Goal: Information Seeking & Learning: Understand process/instructions

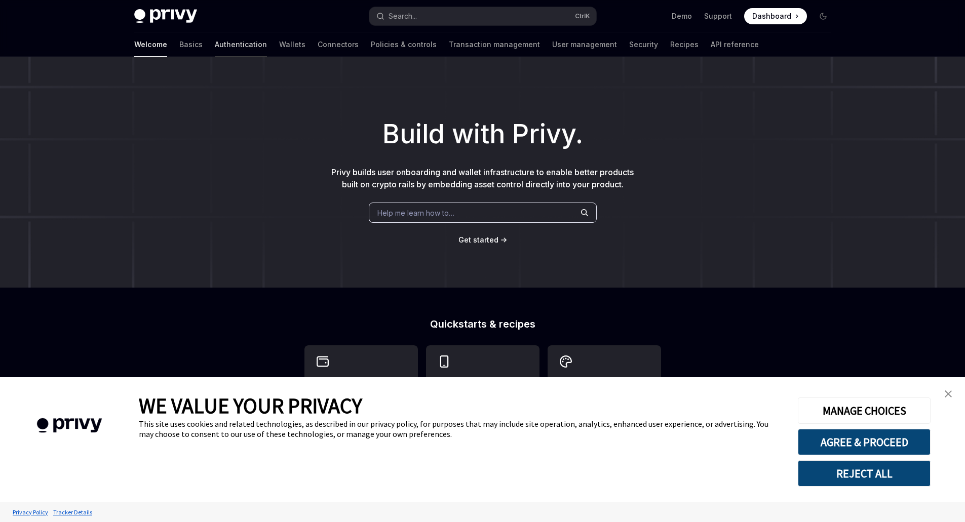
click at [215, 48] on link "Authentication" at bounding box center [241, 44] width 52 height 24
type textarea "*"
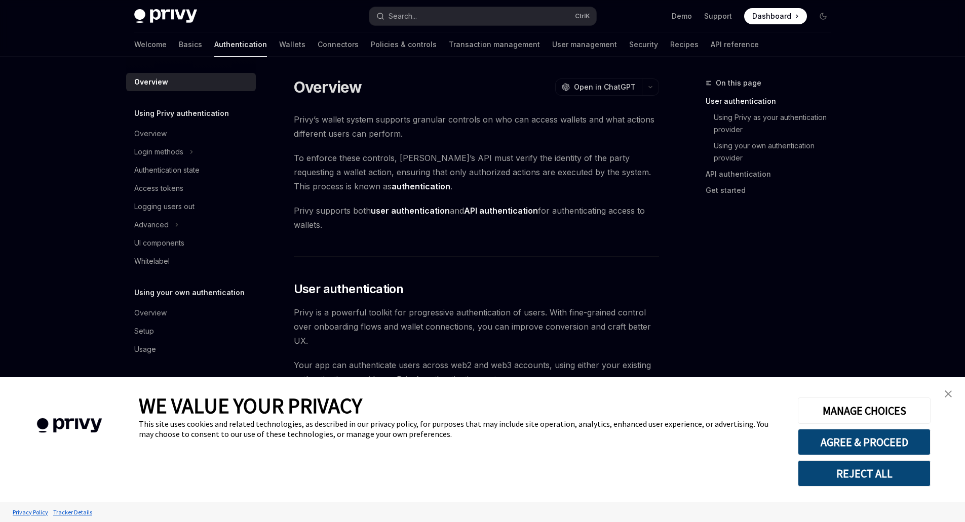
click at [888, 464] on button "REJECT ALL" at bounding box center [864, 474] width 133 height 26
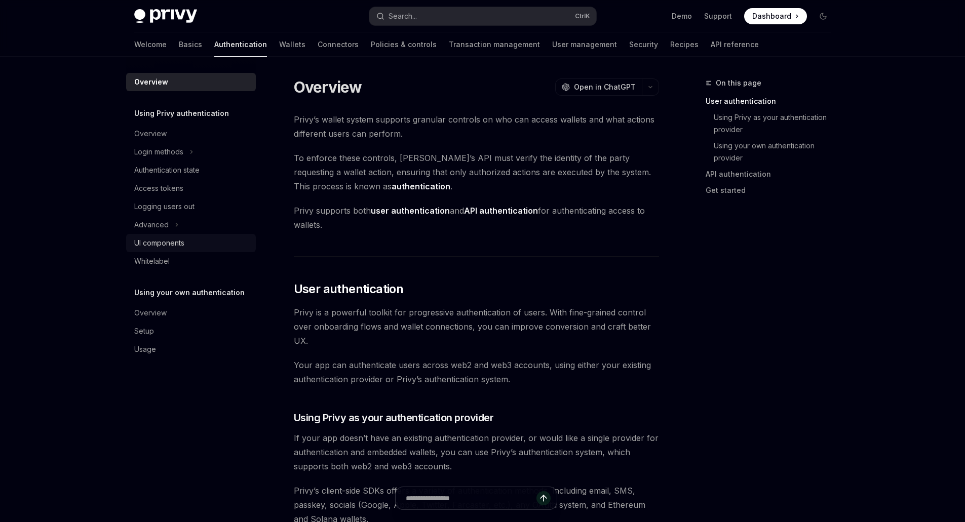
click at [179, 242] on div "UI components" at bounding box center [159, 243] width 50 height 12
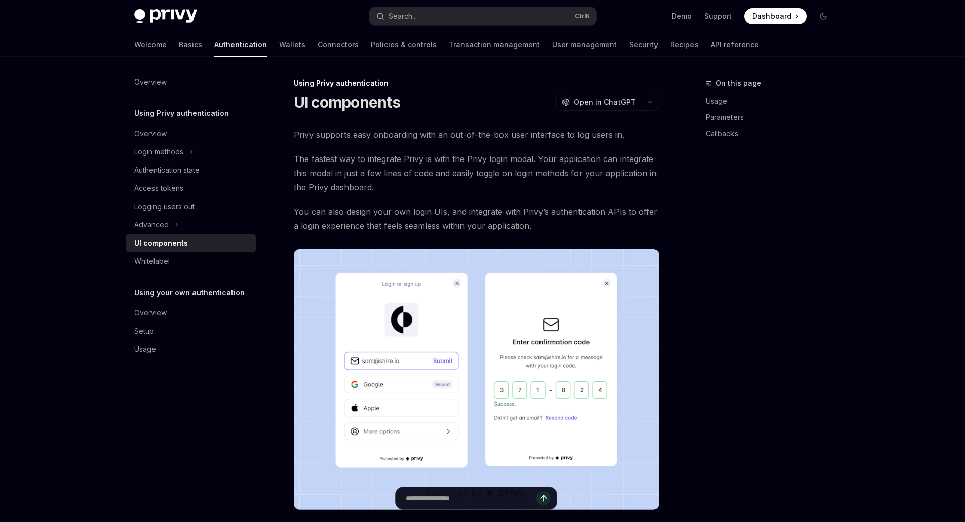
type textarea "*"
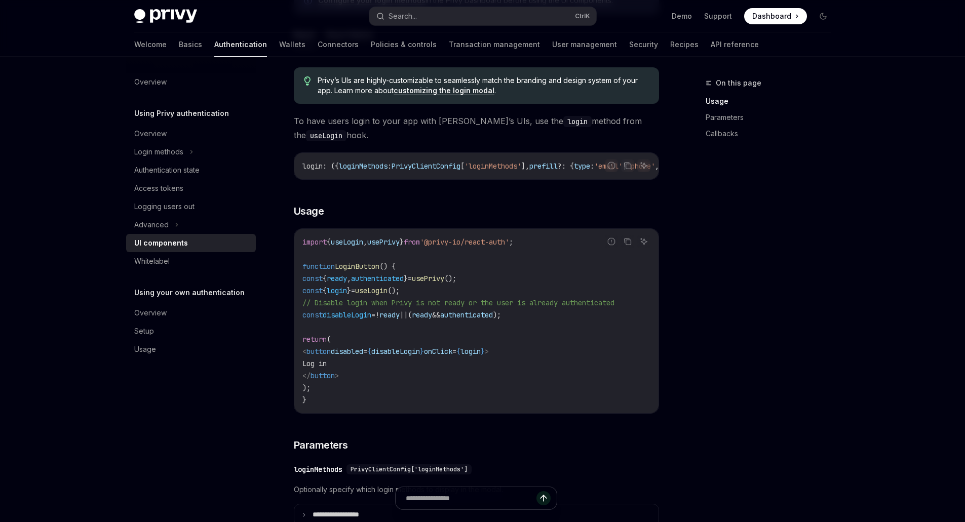
scroll to position [557, 0]
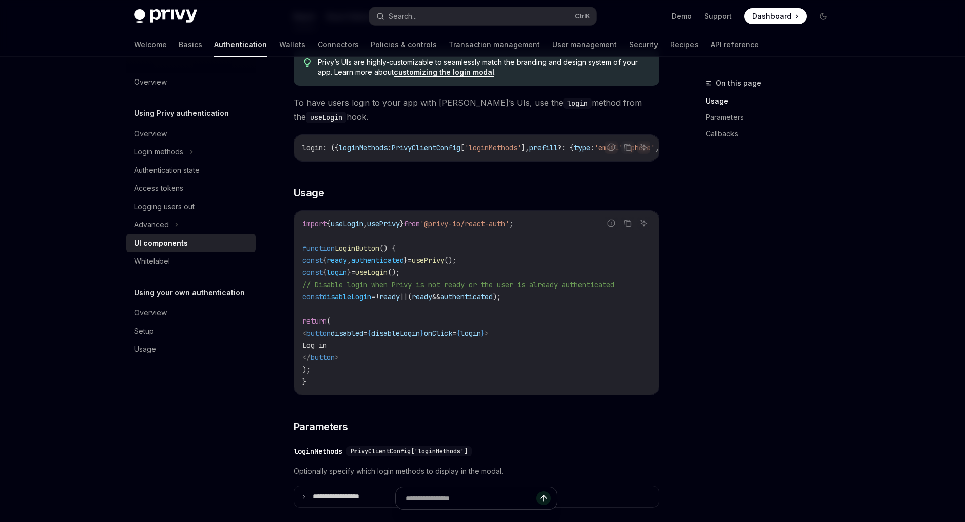
click at [347, 277] on span "login" at bounding box center [337, 272] width 20 height 9
click at [388, 277] on span "useLogin" at bounding box center [371, 272] width 32 height 9
copy span "useLogin"
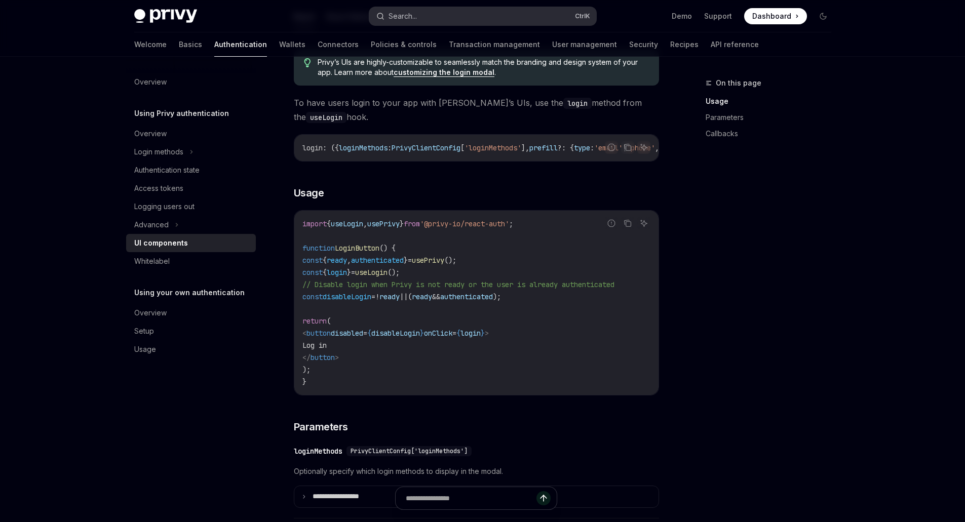
click at [512, 17] on button "Search... Ctrl K" at bounding box center [482, 16] width 227 height 18
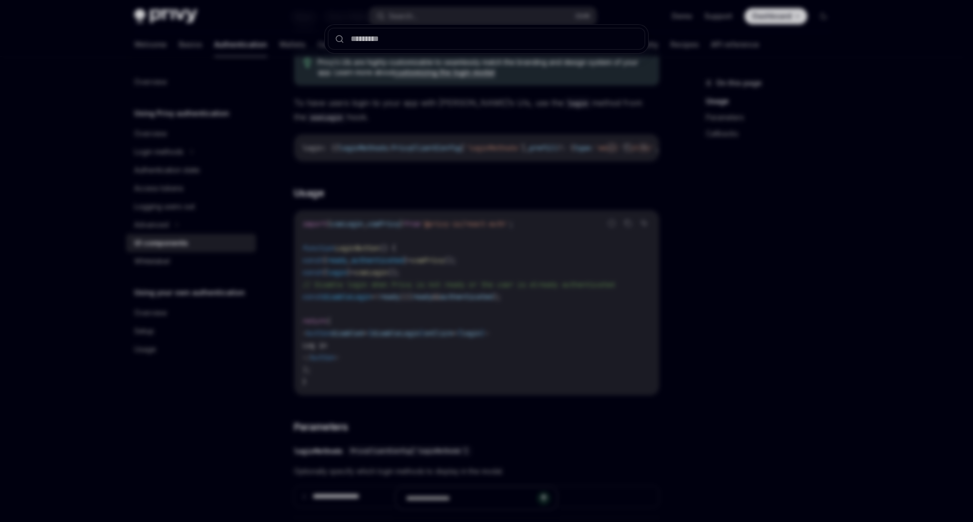
type input "********"
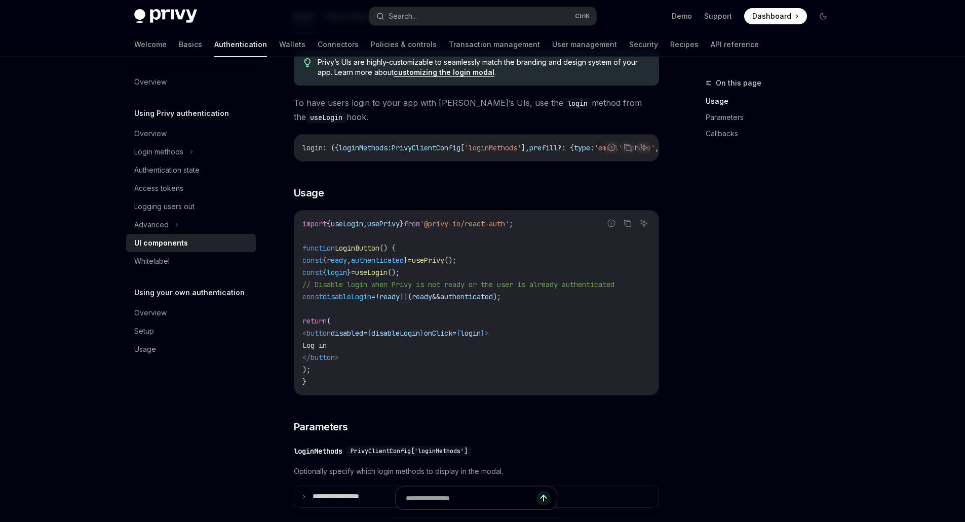
type textarea "*"
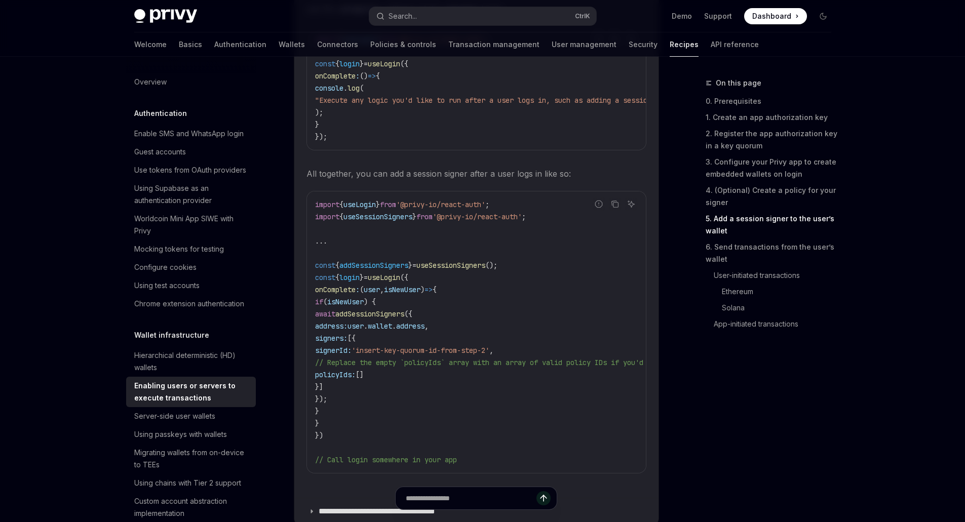
scroll to position [1992, 0]
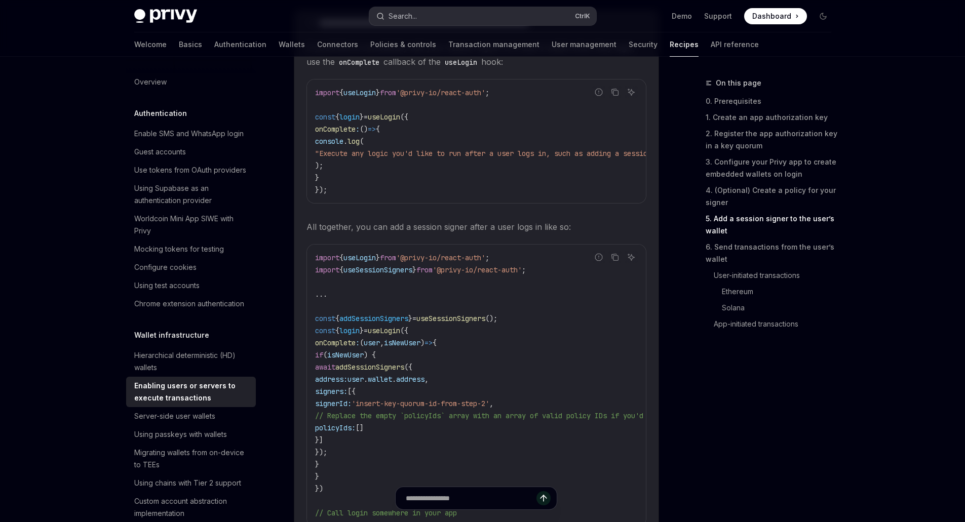
click at [414, 20] on div "Search..." at bounding box center [403, 16] width 28 height 12
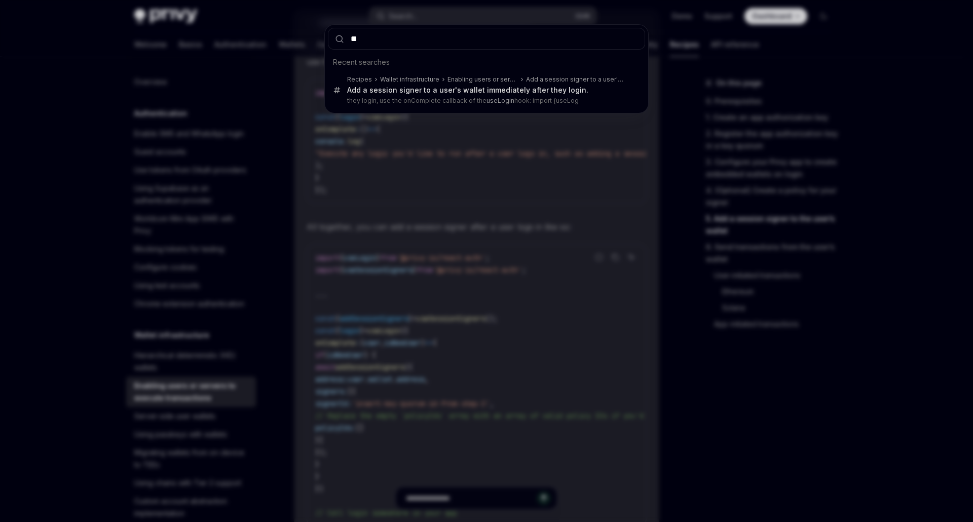
type input "*"
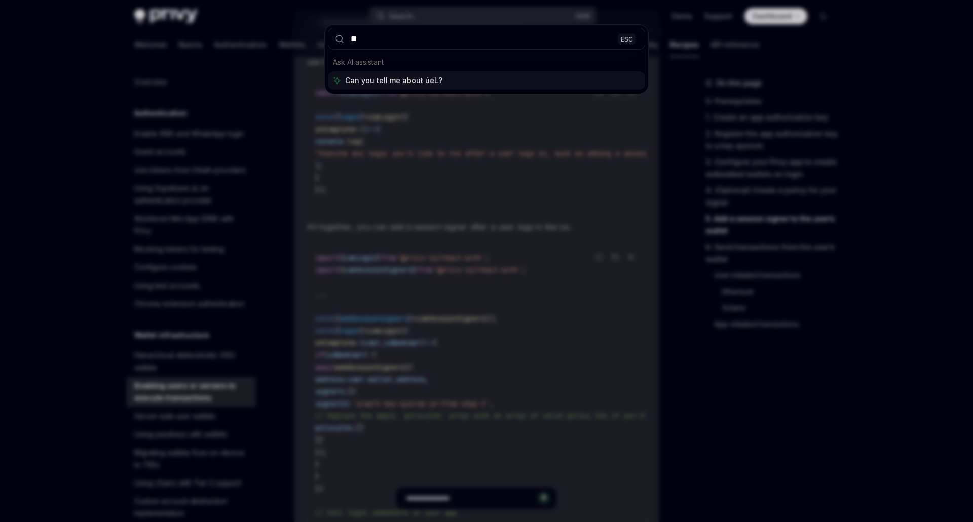
type input "*"
type input "********"
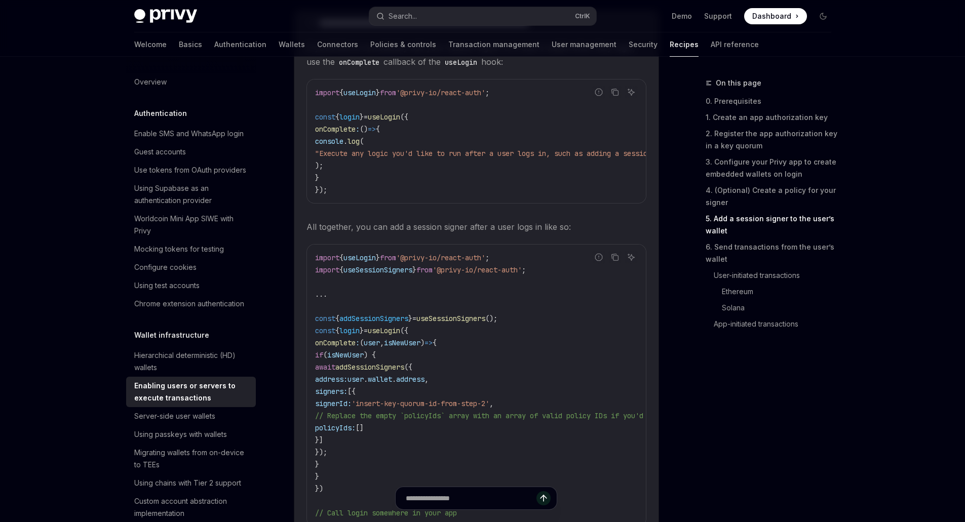
type textarea "*"
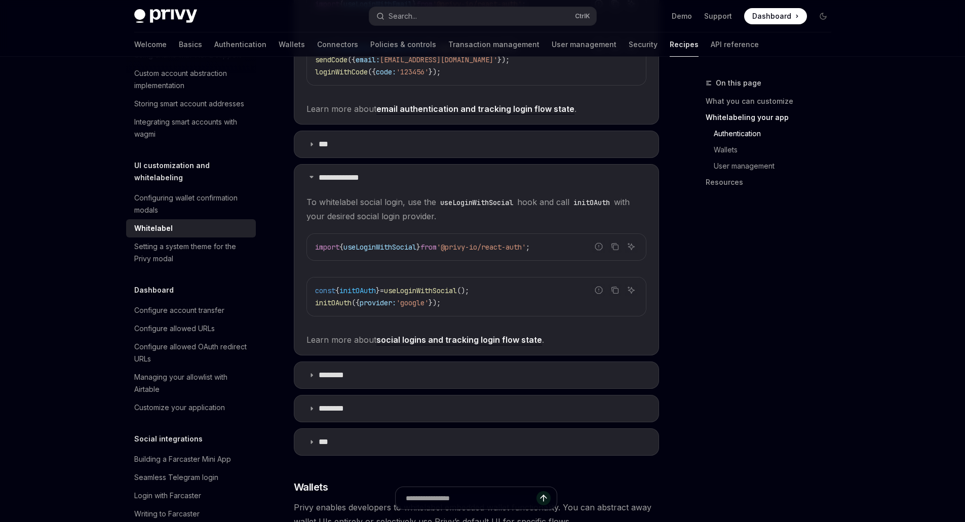
scroll to position [645, 0]
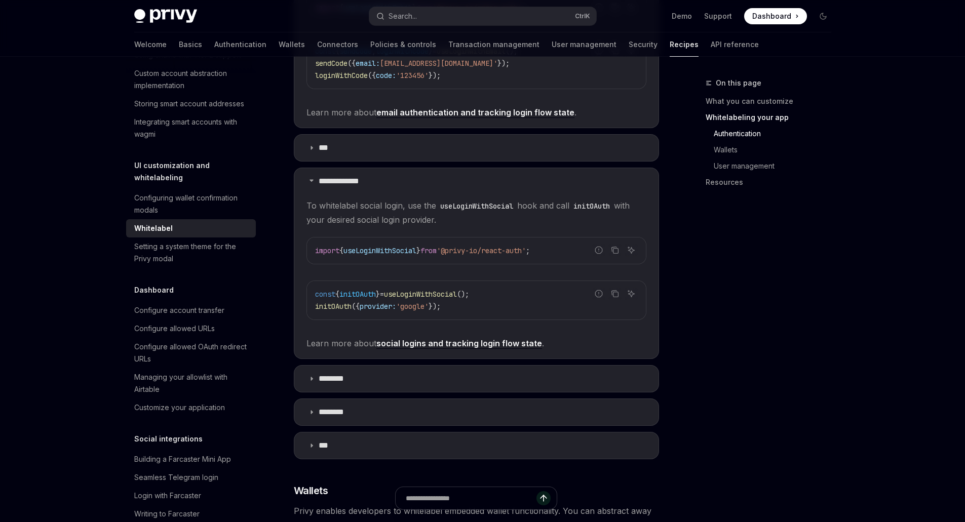
click at [366, 290] on span "initOAuth" at bounding box center [358, 294] width 36 height 9
click at [364, 294] on span "initOAuth" at bounding box center [358, 294] width 36 height 9
copy span "initOAuth"
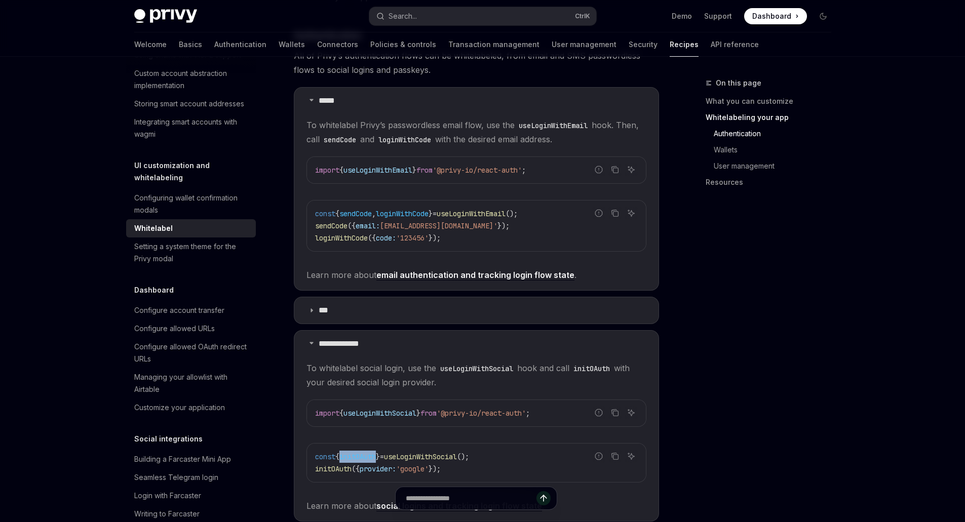
scroll to position [493, 0]
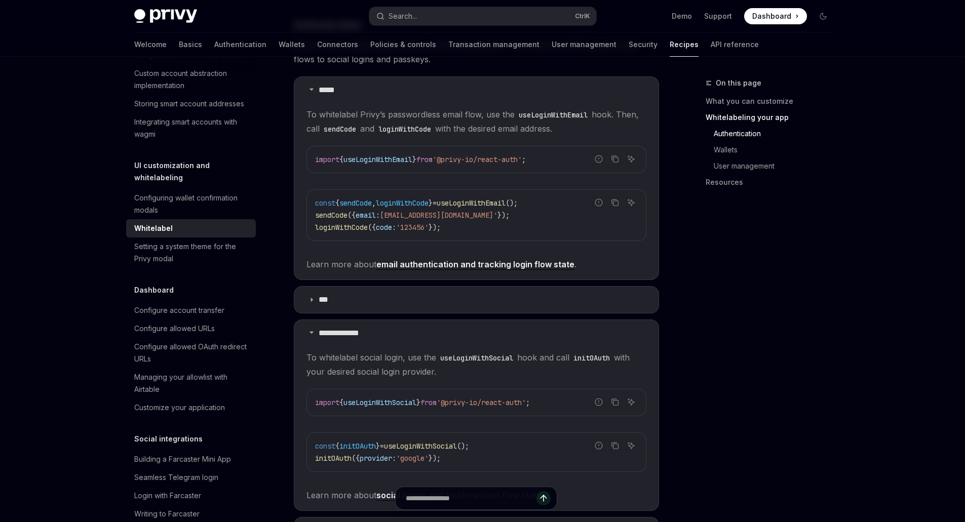
click at [492, 200] on span "useLoginWithEmail" at bounding box center [471, 203] width 69 height 9
copy span "useLoginWithEmail"
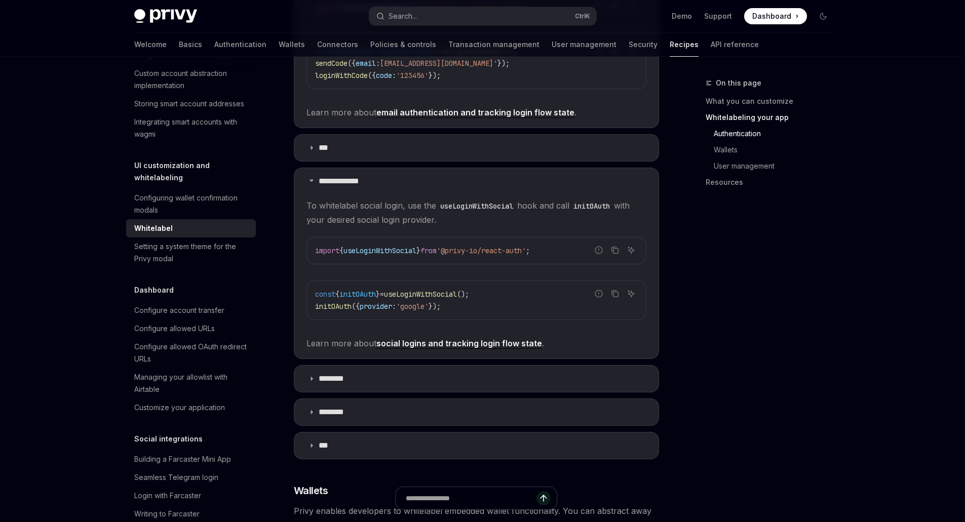
scroll to position [848, 0]
